Goal: Download file/media

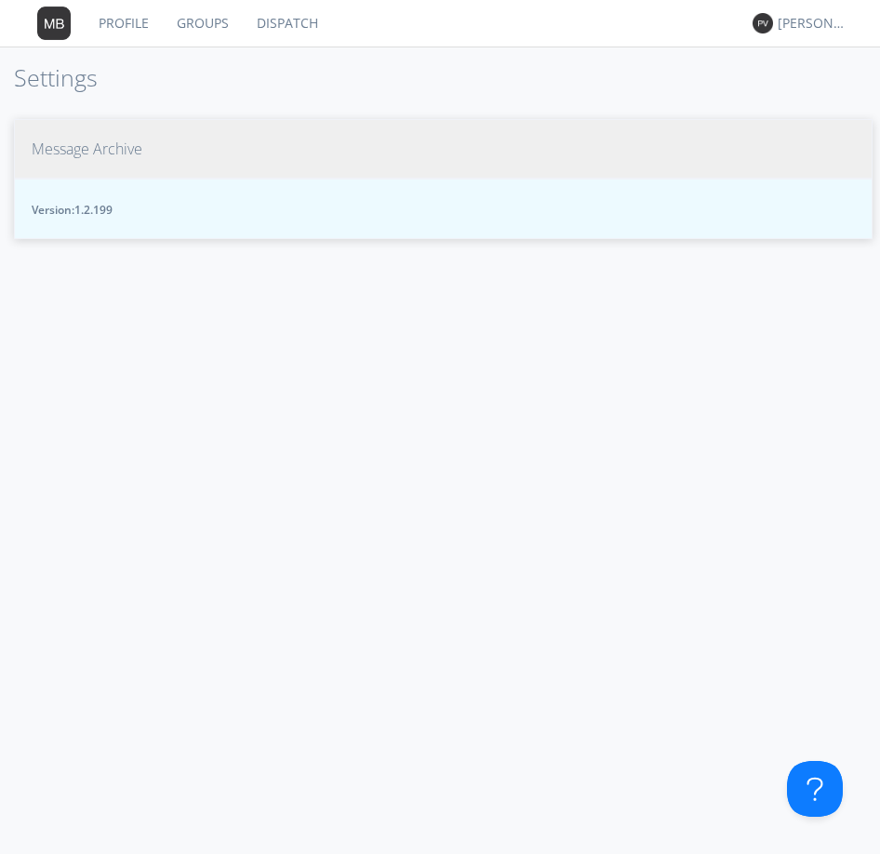
click at [38, 153] on span "Message Archive" at bounding box center [87, 149] width 111 height 21
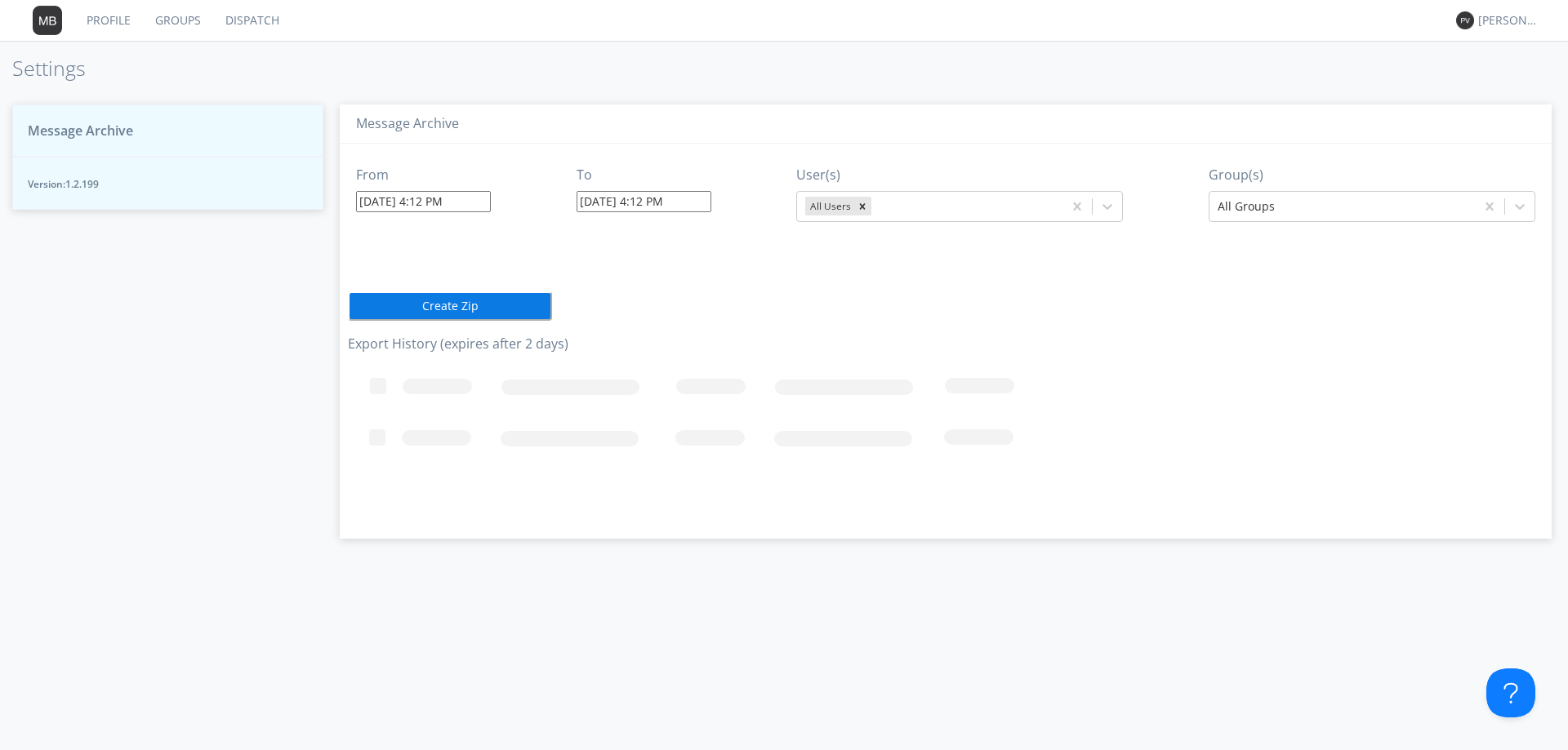
click at [478, 201] on input "[DATE] 4:12 PM" at bounding box center [424, 202] width 135 height 21
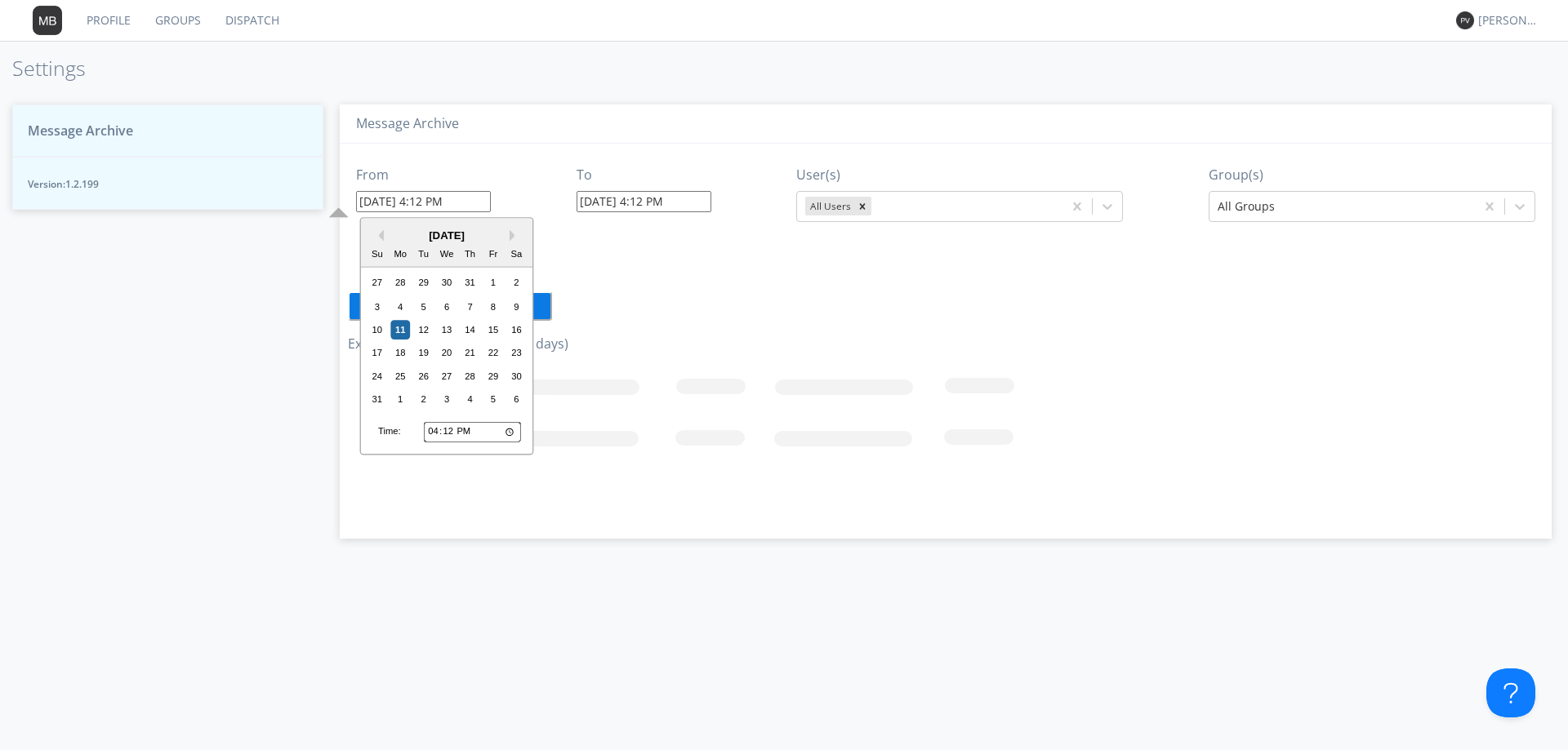
click at [433, 432] on input "16:12" at bounding box center [472, 432] width 97 height 21
type input "21:12"
type input "[DATE] 9:12 PM"
type input "[DATE] 4:13 PM"
type input "21:05"
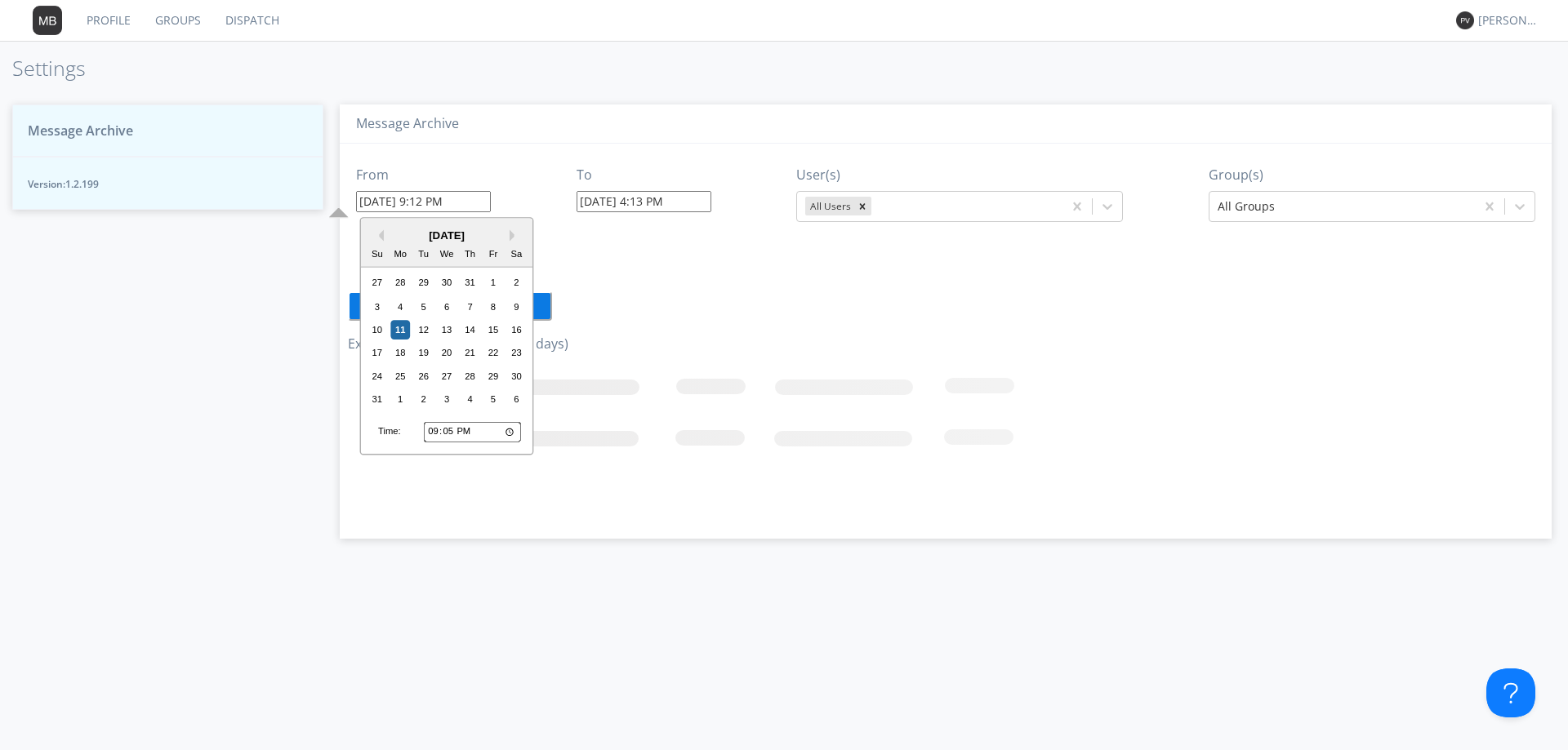
type input "[DATE] 9:05 PM"
type input "21:50"
type input "[DATE] 9:50 PM"
type input "09:50"
click at [472, 307] on div "7" at bounding box center [470, 307] width 19 height 19
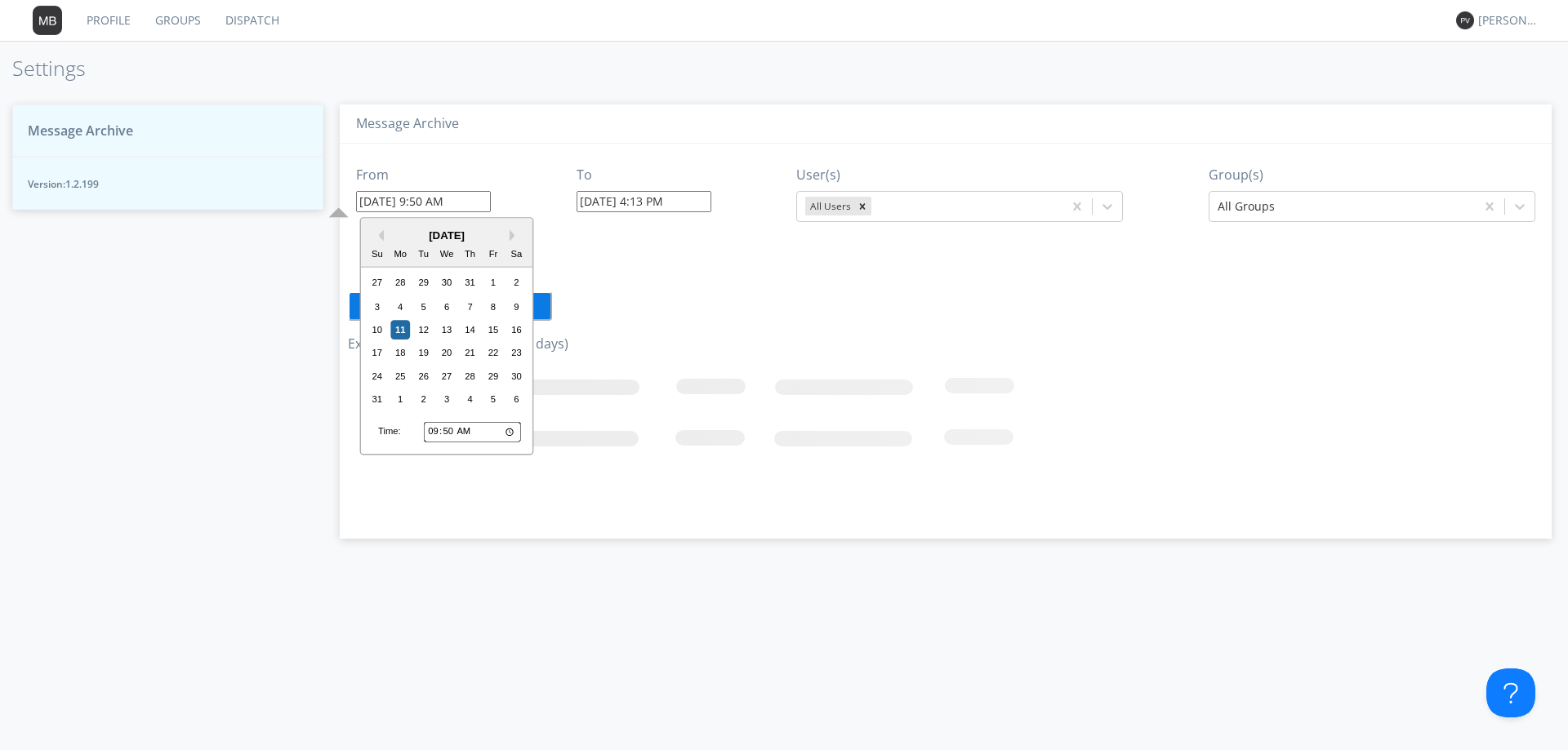
type input "[DATE] 9:50 AM"
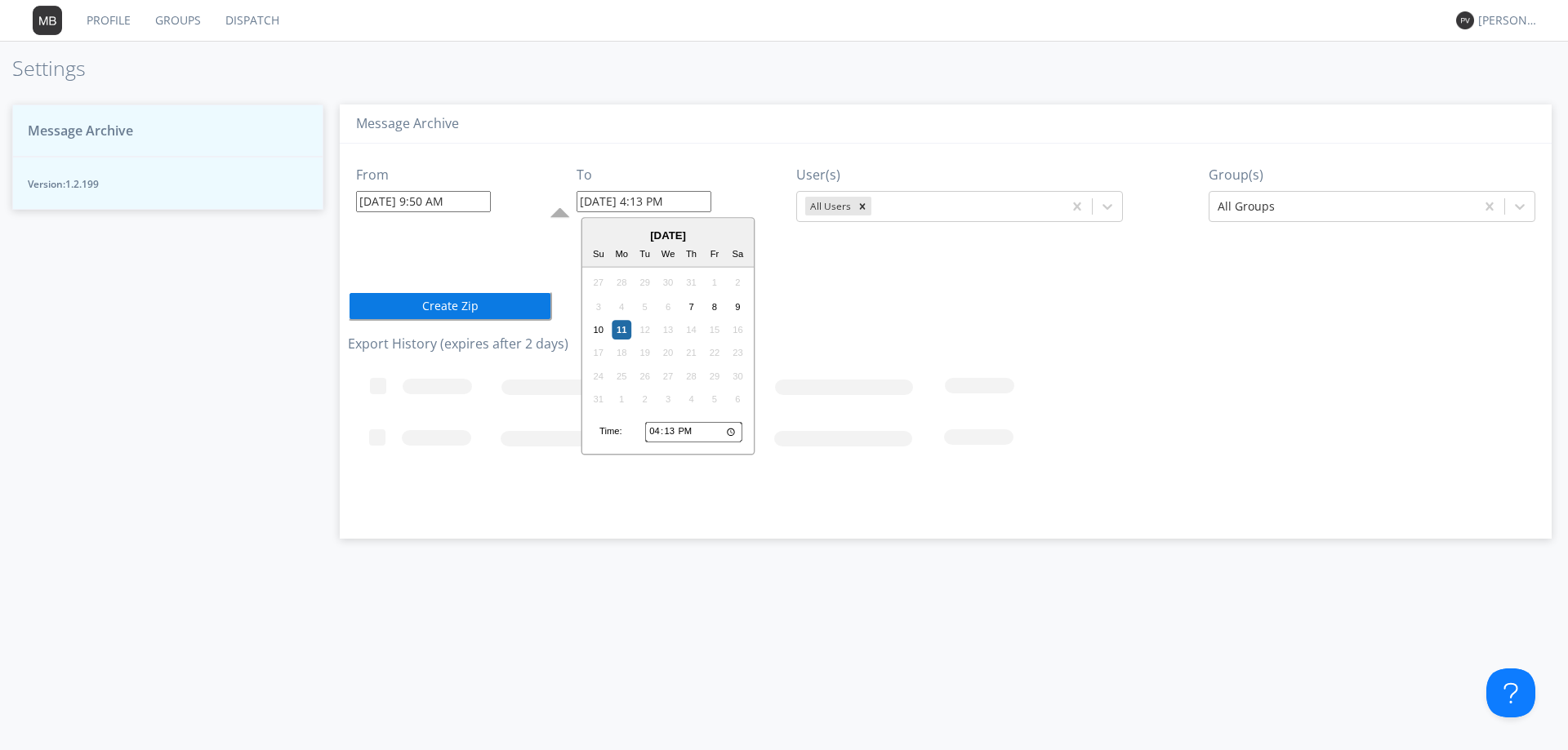
click at [705, 204] on input "[DATE] 4:13 PM" at bounding box center [644, 202] width 135 height 21
click at [652, 438] on input "16:13" at bounding box center [693, 432] width 97 height 21
type input "13:13"
type input "[DATE] 1:13 PM"
type input "22:13"
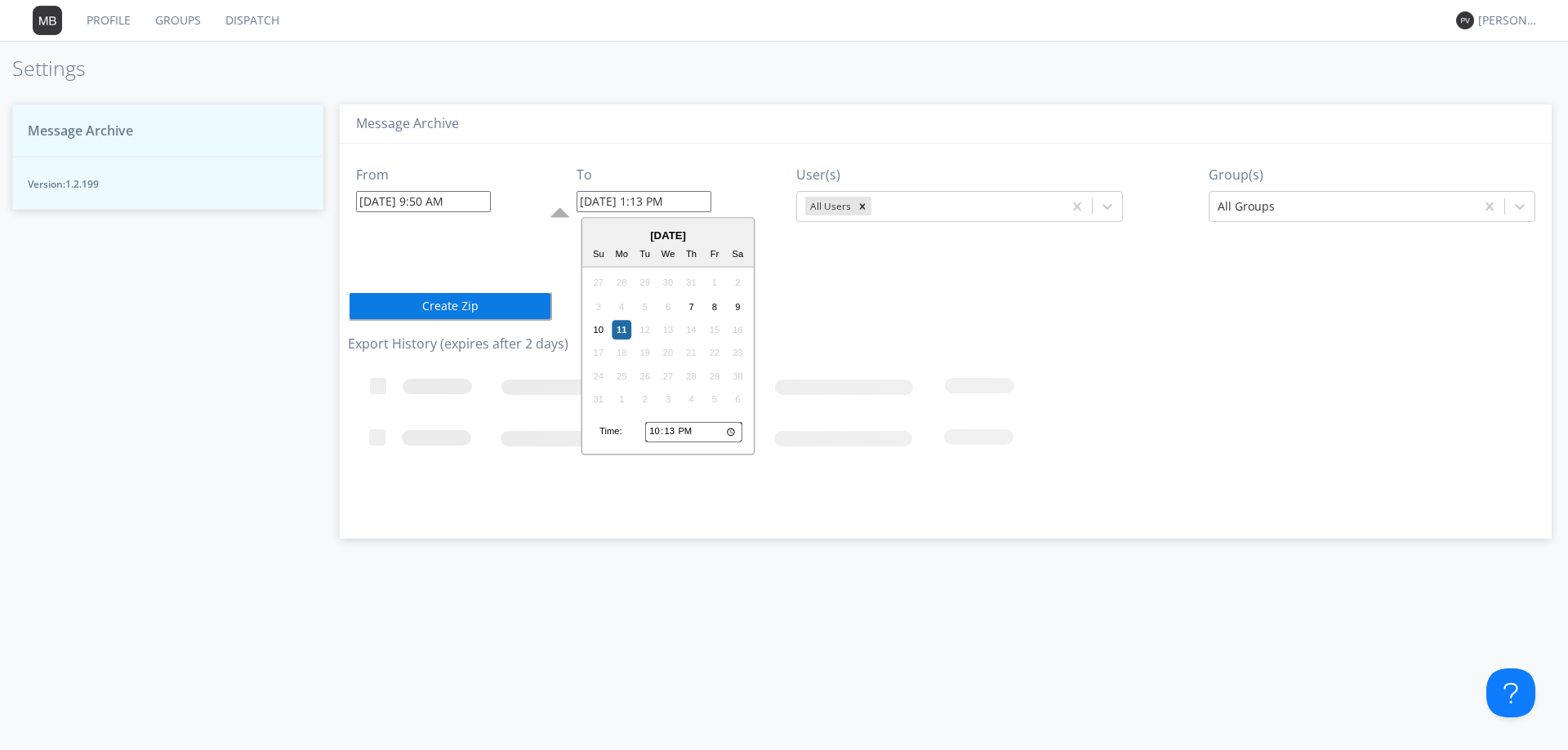
type input "[DATE] 10:13 PM"
type input "22:01"
type input "[DATE] 10:01 PM"
type input "22:10"
type input "[DATE] 10:10 PM"
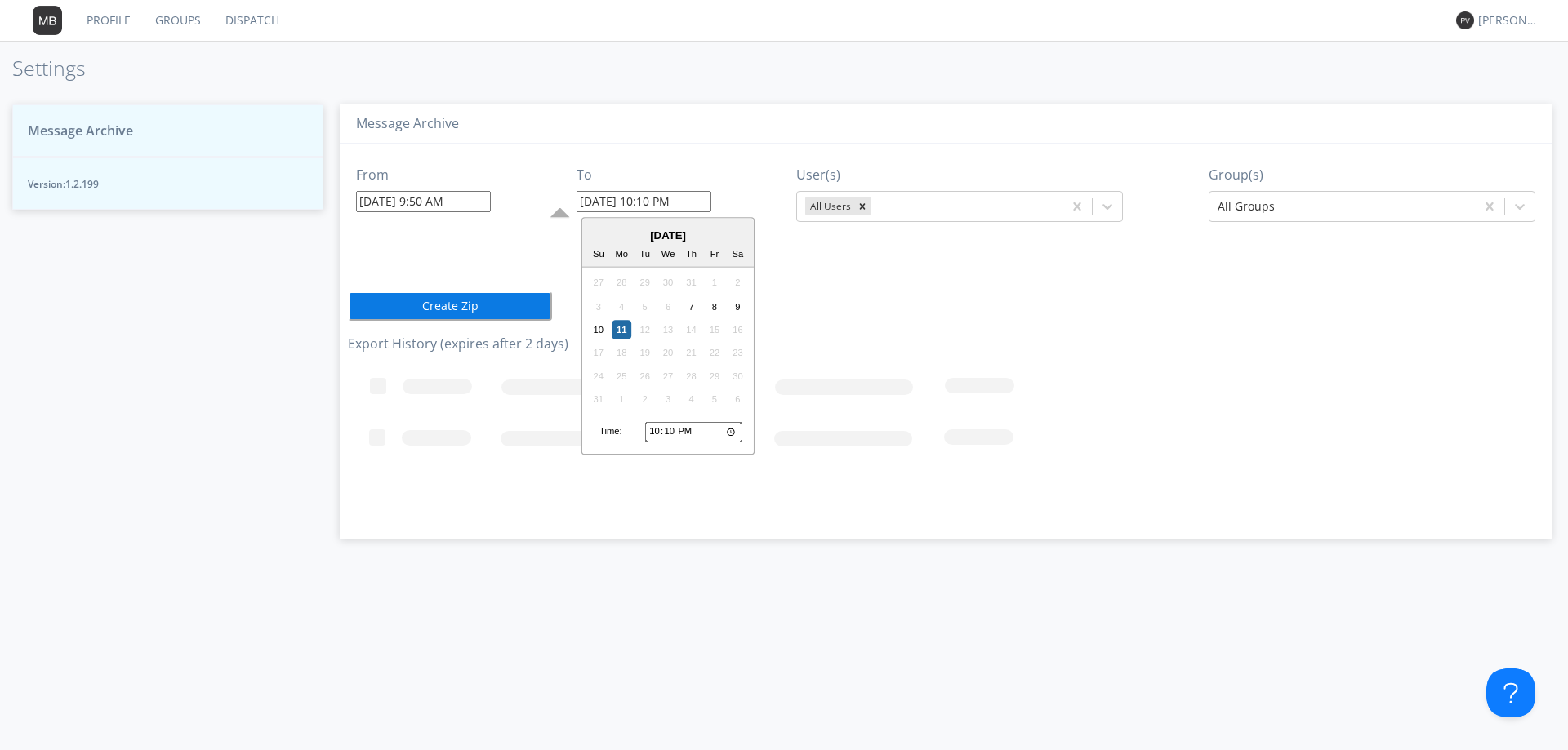
type input "10:10"
click at [691, 302] on div "7" at bounding box center [691, 307] width 19 height 19
type input "[DATE] 10:10 AM"
click at [772, 206] on icon "Remove All Users" at bounding box center [863, 206] width 6 height 6
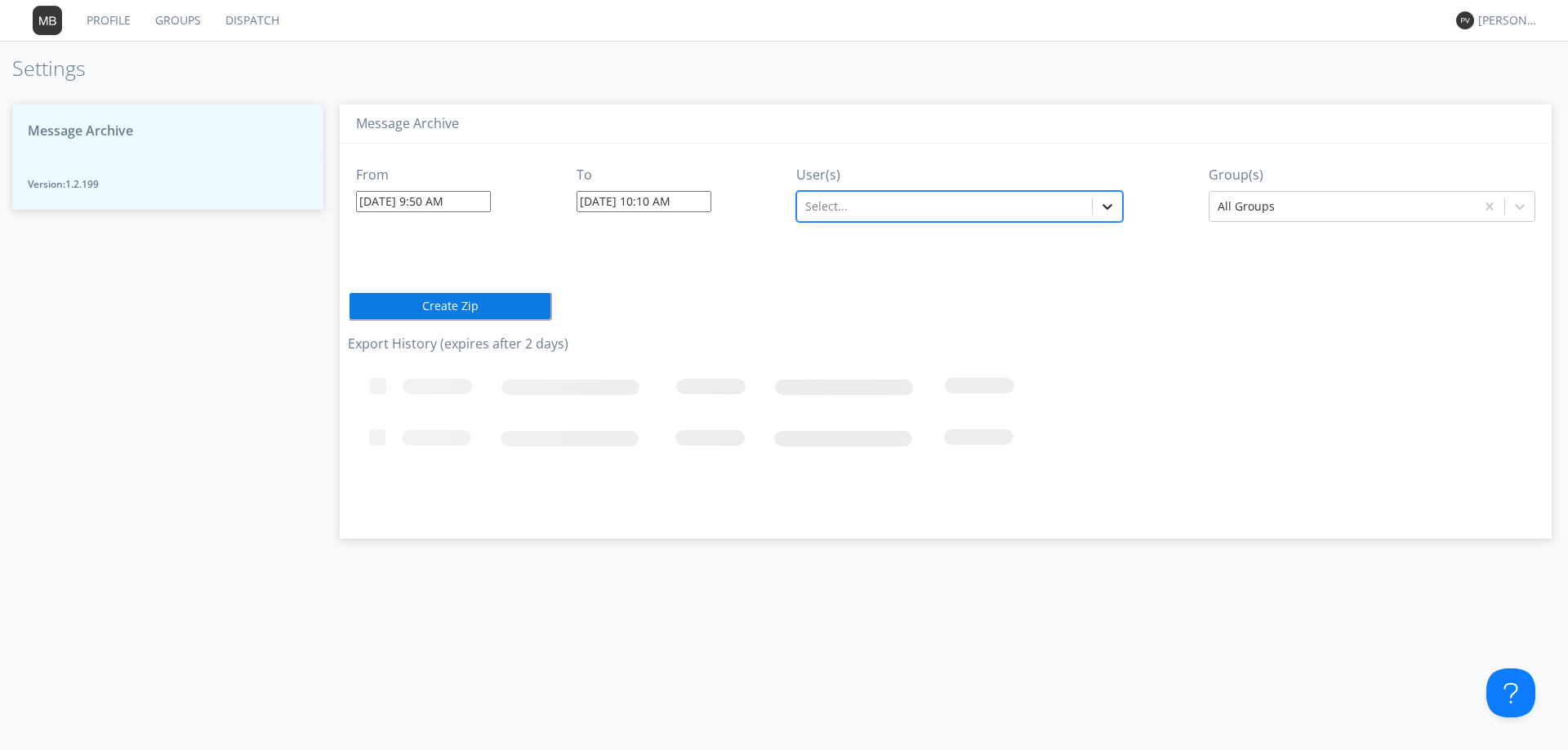
click at [772, 211] on icon at bounding box center [1107, 206] width 17 height 17
click at [772, 200] on icon at bounding box center [1107, 206] width 17 height 17
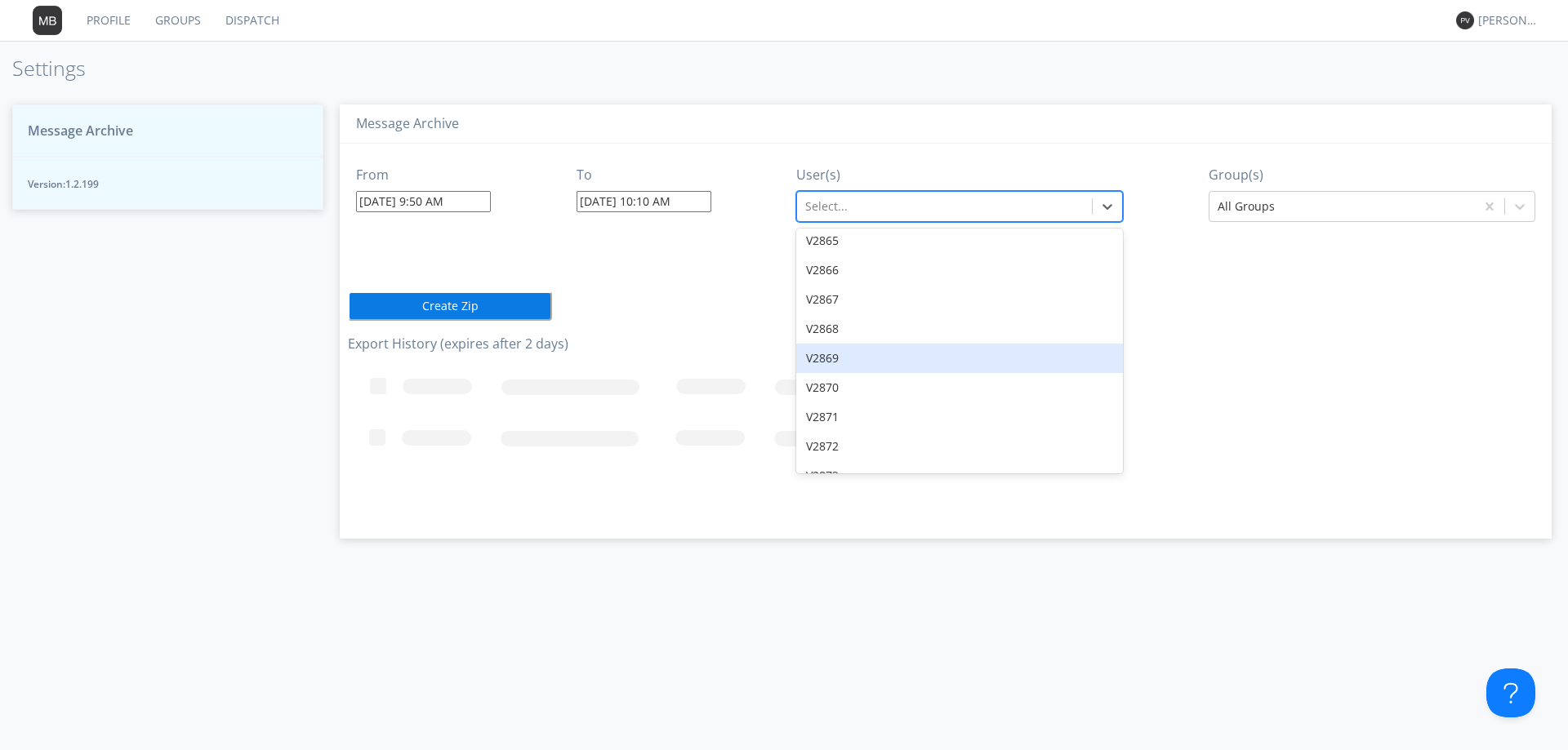
scroll to position [23355, 0]
click at [772, 468] on div "V2876" at bounding box center [959, 482] width 326 height 30
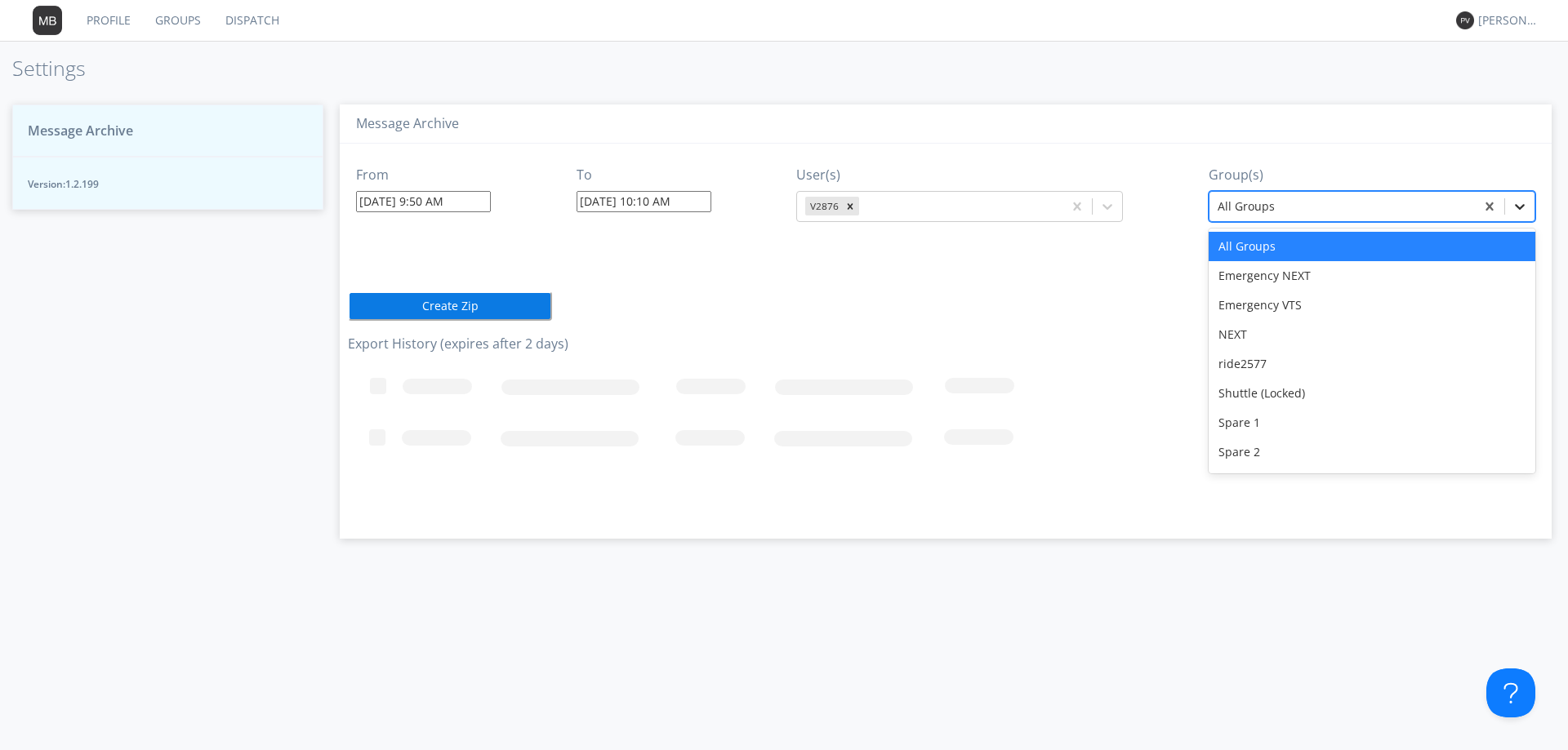
click at [772, 207] on icon at bounding box center [1519, 207] width 10 height 6
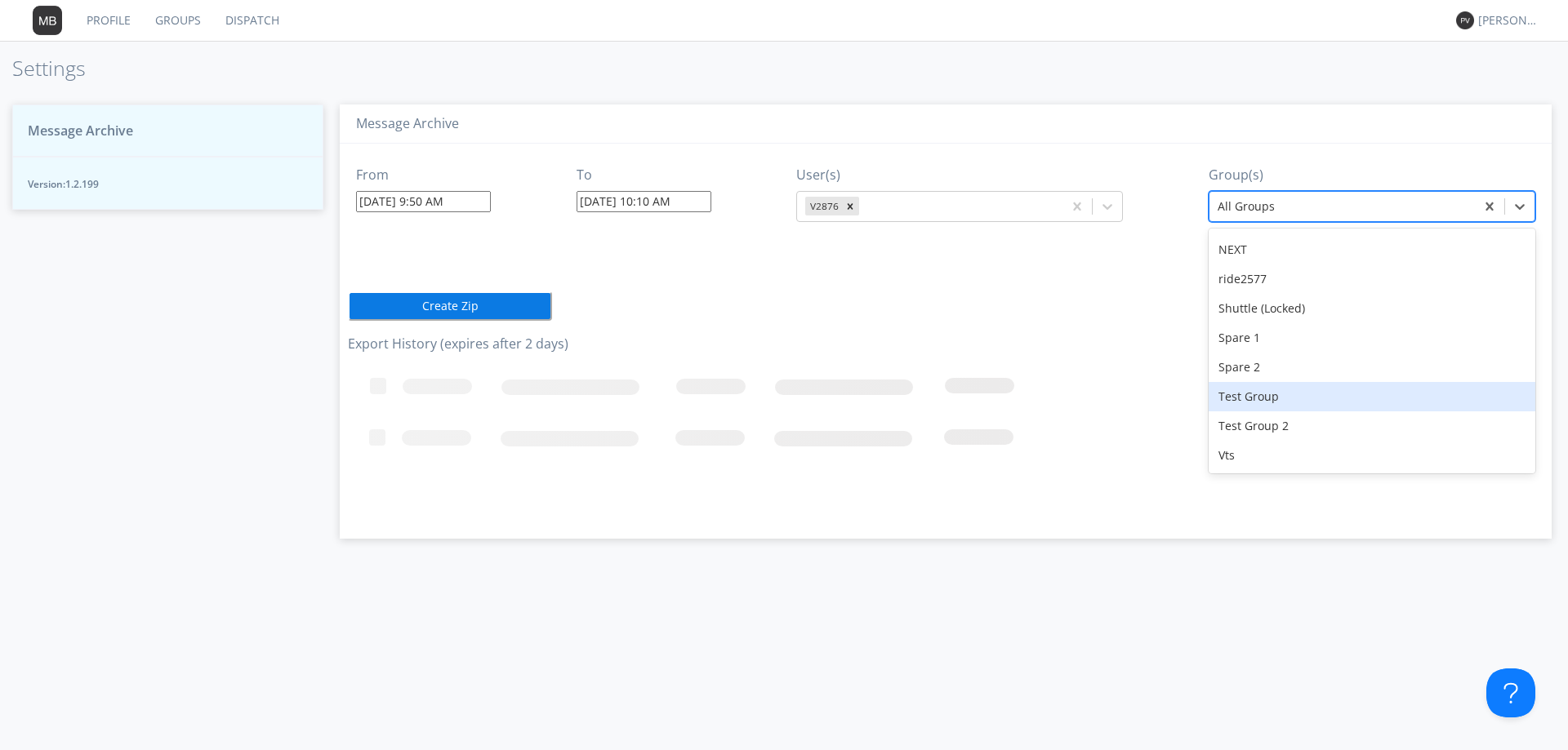
scroll to position [144, 0]
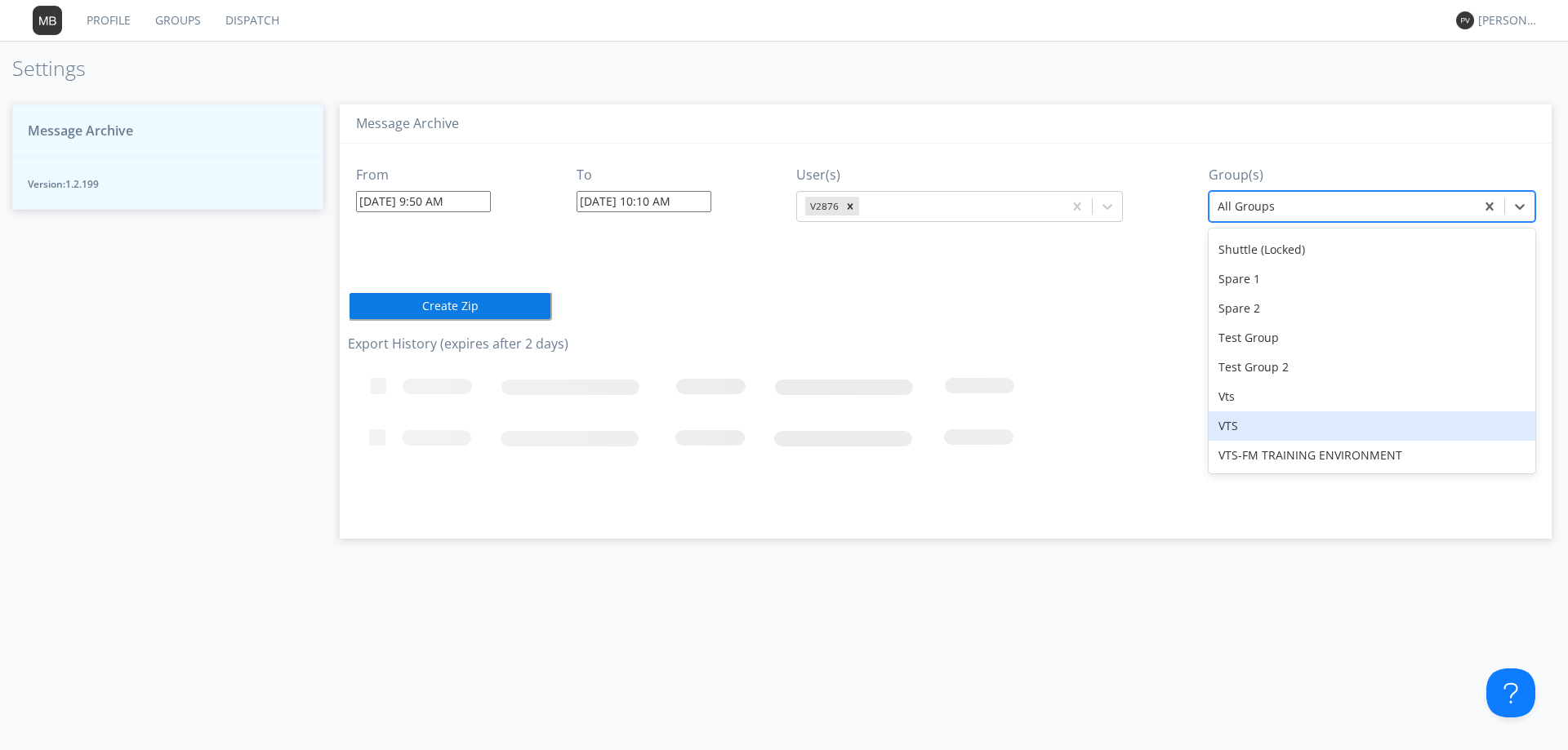
click at [772, 428] on div "VTS" at bounding box center [1371, 426] width 326 height 30
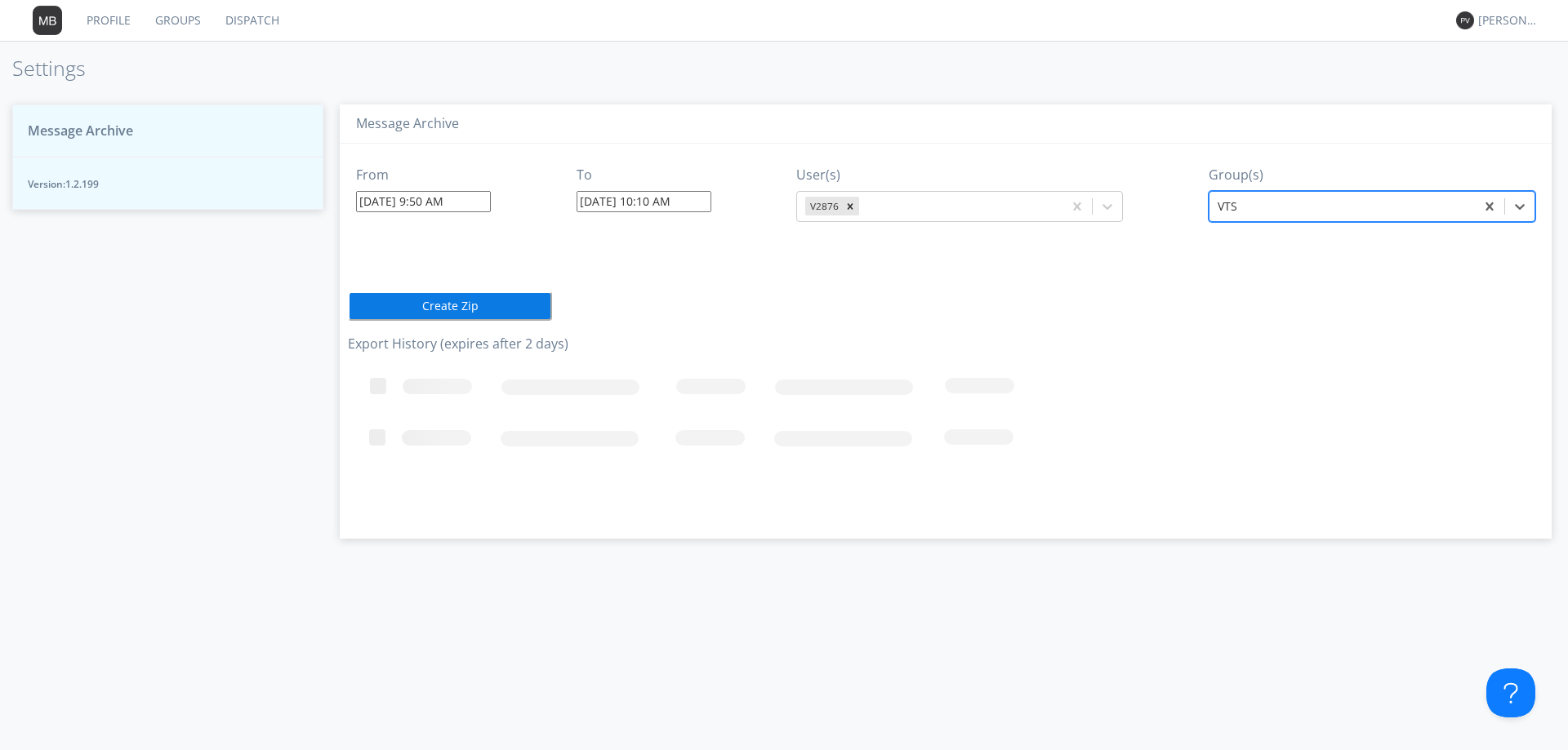
click at [433, 301] on button "Create Zip" at bounding box center [449, 306] width 204 height 30
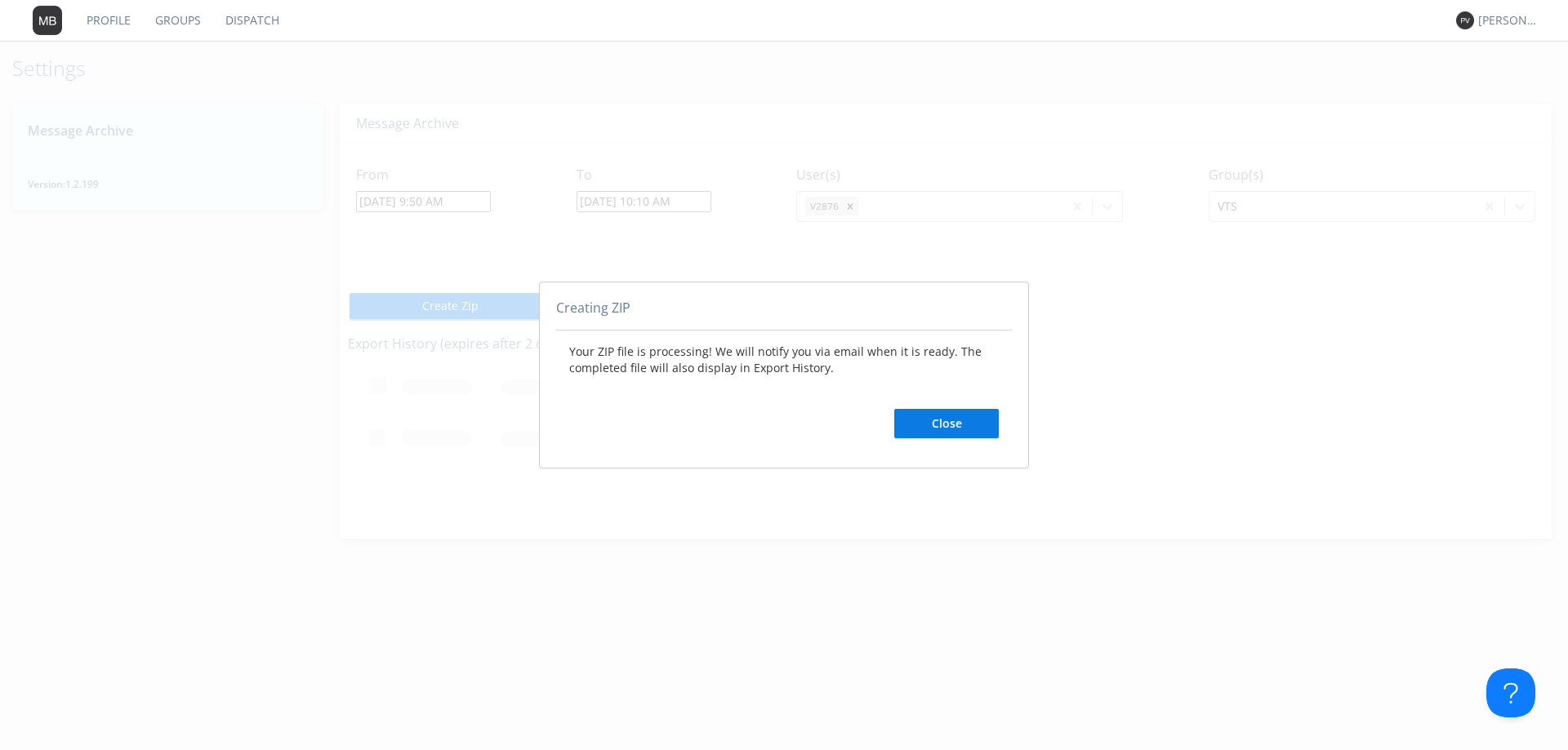
click at [772, 430] on button "Close" at bounding box center [946, 424] width 104 height 30
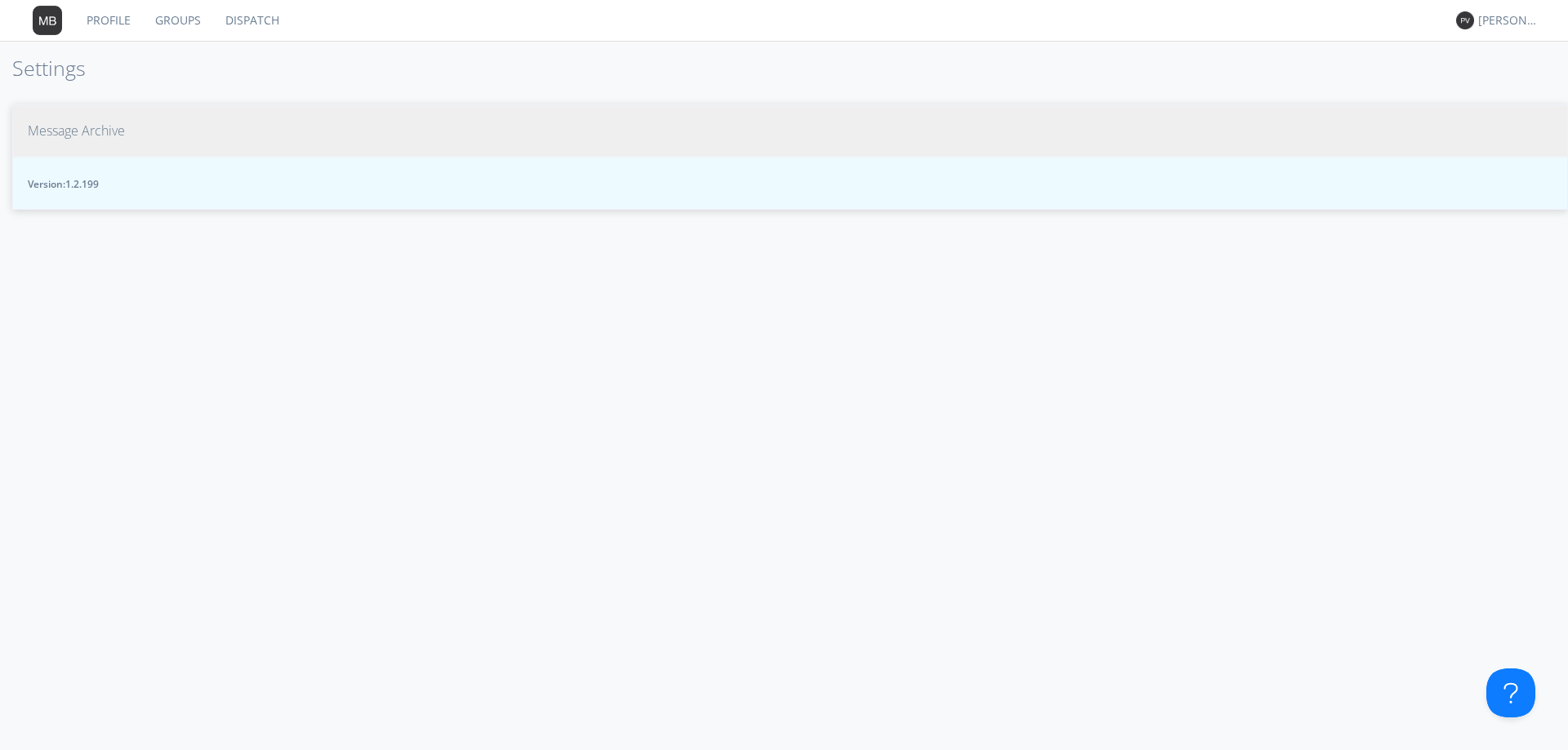
click at [114, 136] on span "Message Archive" at bounding box center [76, 131] width 97 height 18
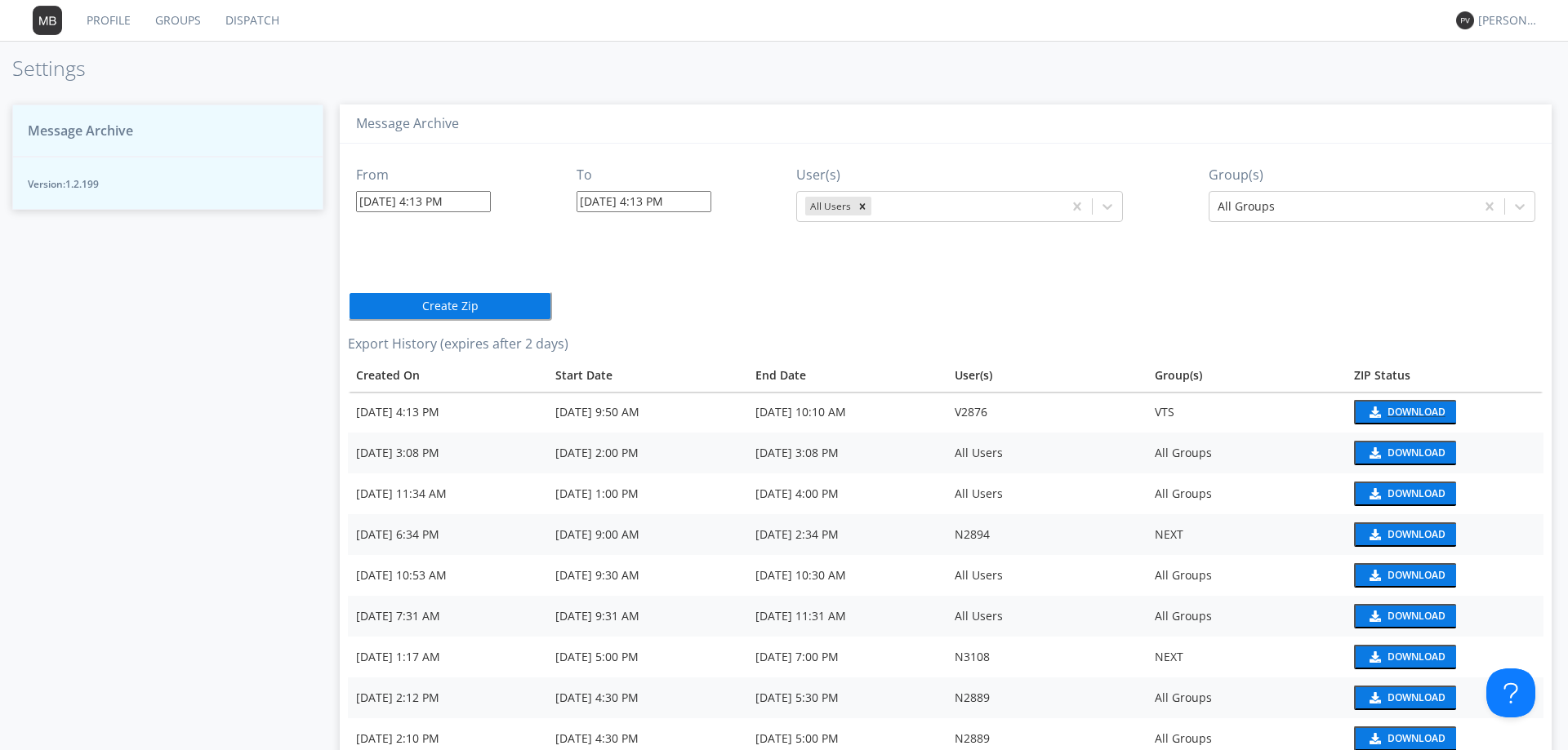
click at [1396, 413] on div "Download" at bounding box center [1416, 411] width 58 height 10
